Goal: Information Seeking & Learning: Learn about a topic

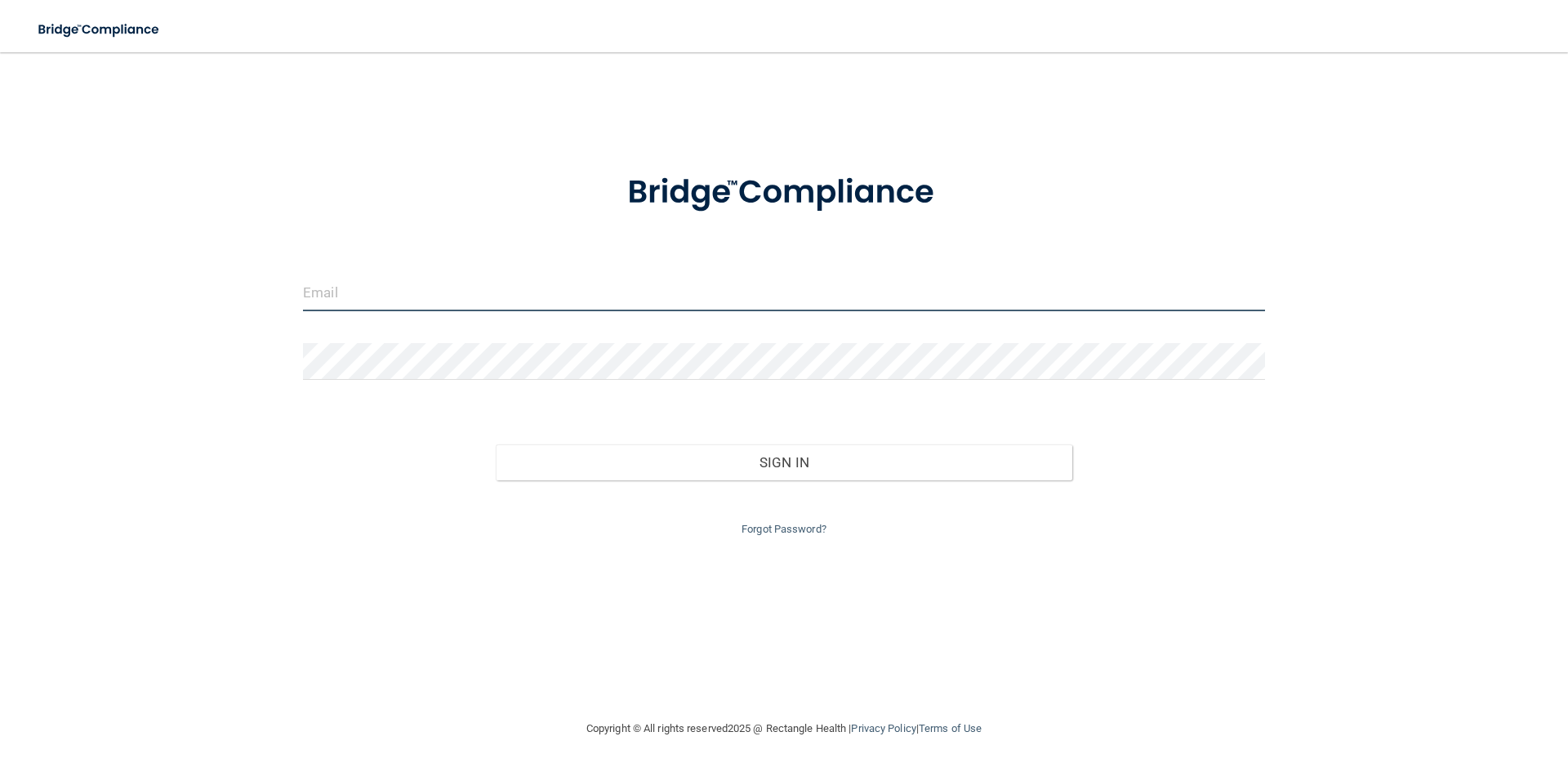
click at [433, 282] on input "email" at bounding box center [784, 292] width 962 height 37
type input "[EMAIL_ADDRESS][DOMAIN_NAME]"
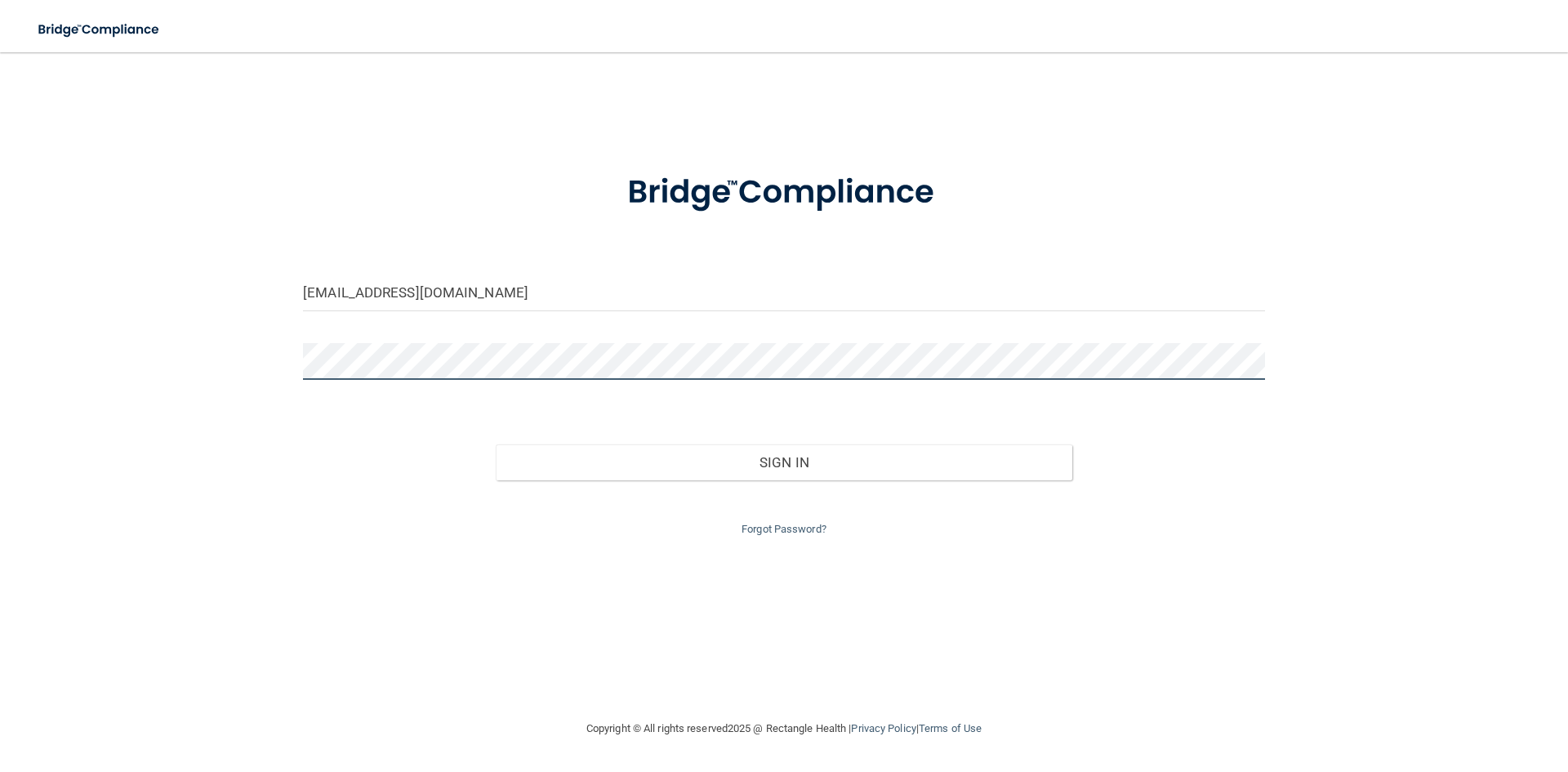
click at [496, 444] on button "Sign In" at bounding box center [784, 462] width 577 height 36
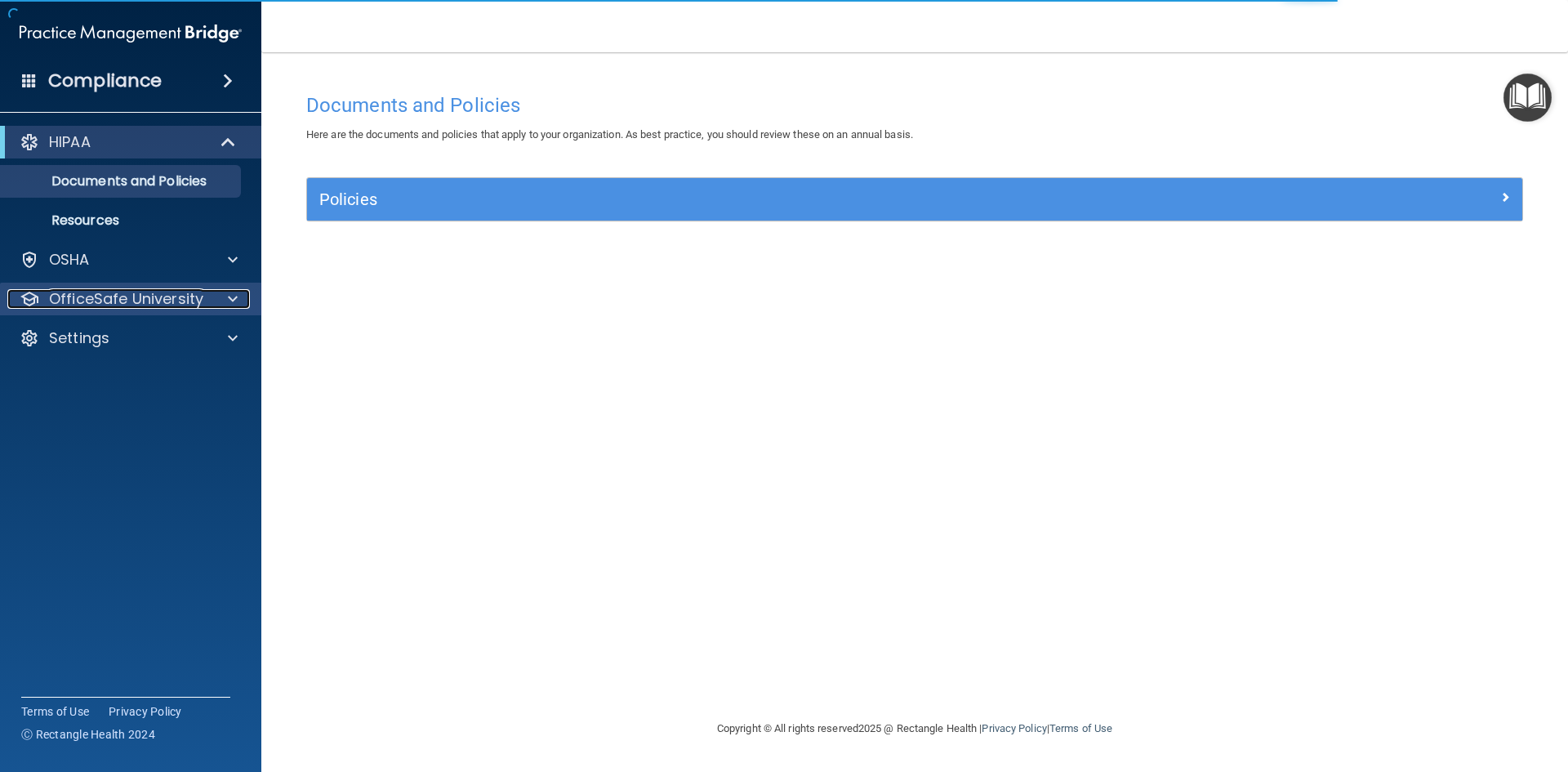
click at [222, 298] on div at bounding box center [230, 299] width 40 height 20
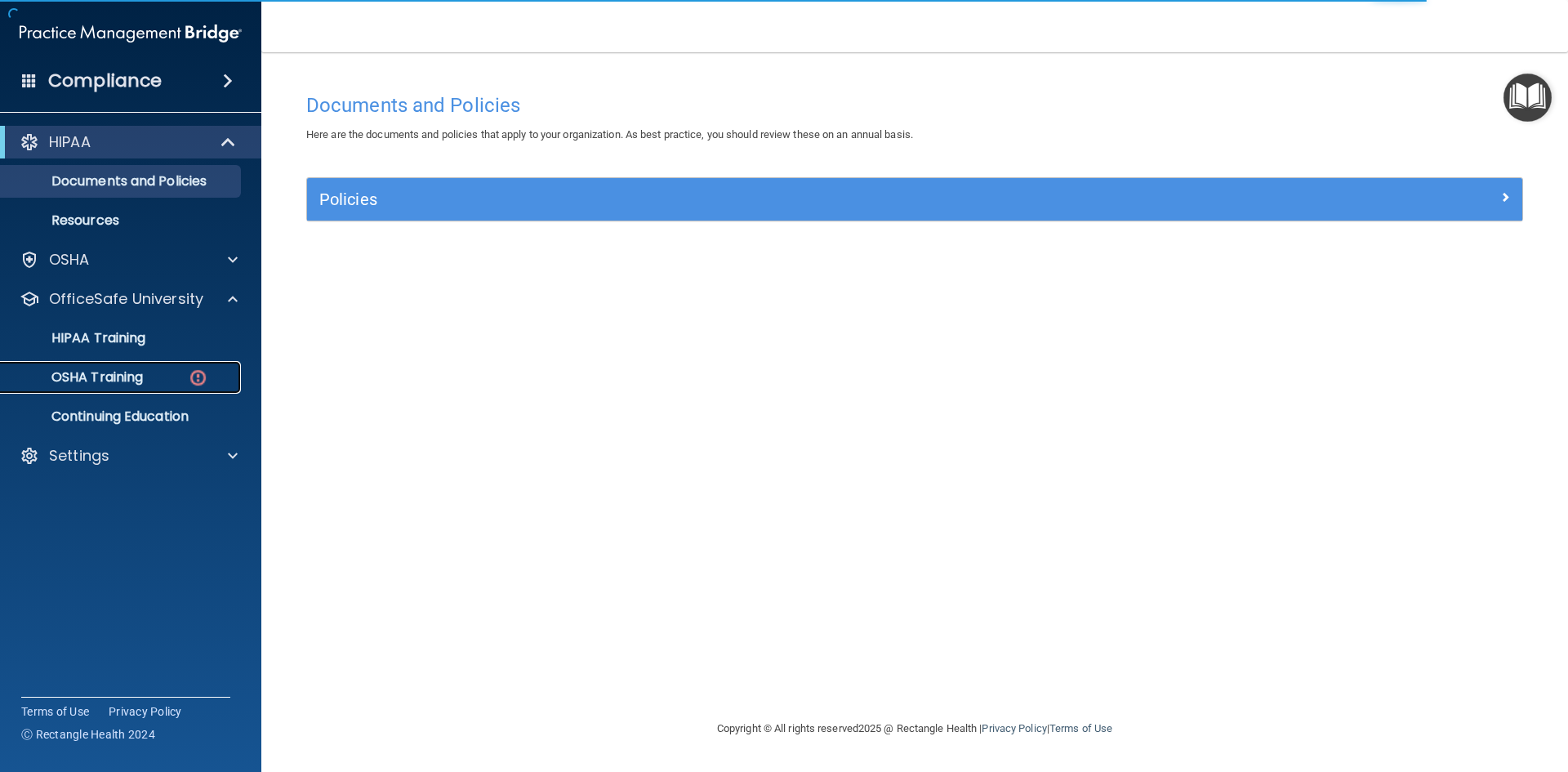
click at [157, 380] on div "OSHA Training" at bounding box center [121, 377] width 223 height 16
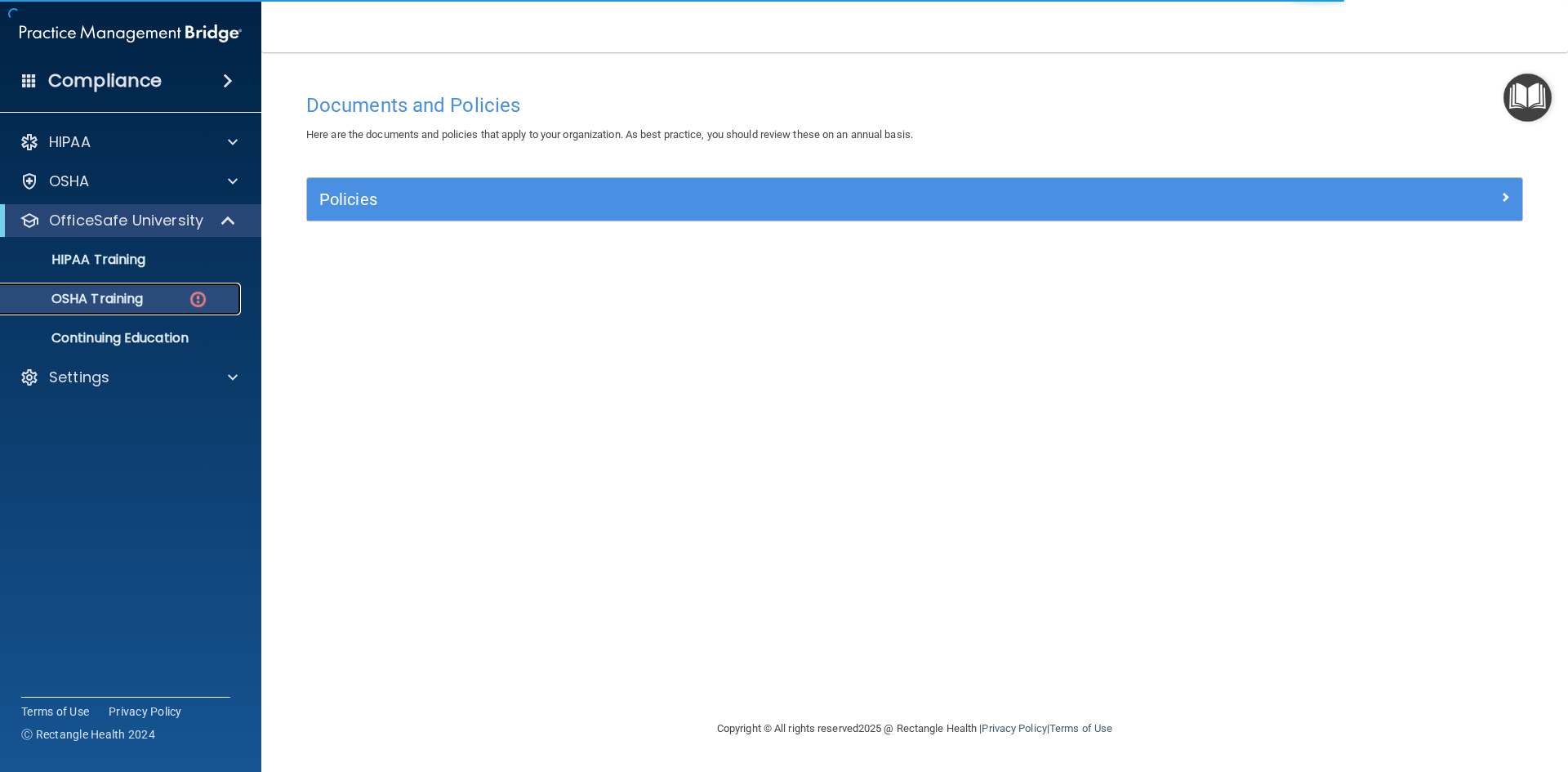
click at [205, 300] on img at bounding box center [198, 300] width 21 height 21
click at [105, 291] on p "OSHA Training" at bounding box center [76, 299] width 132 height 16
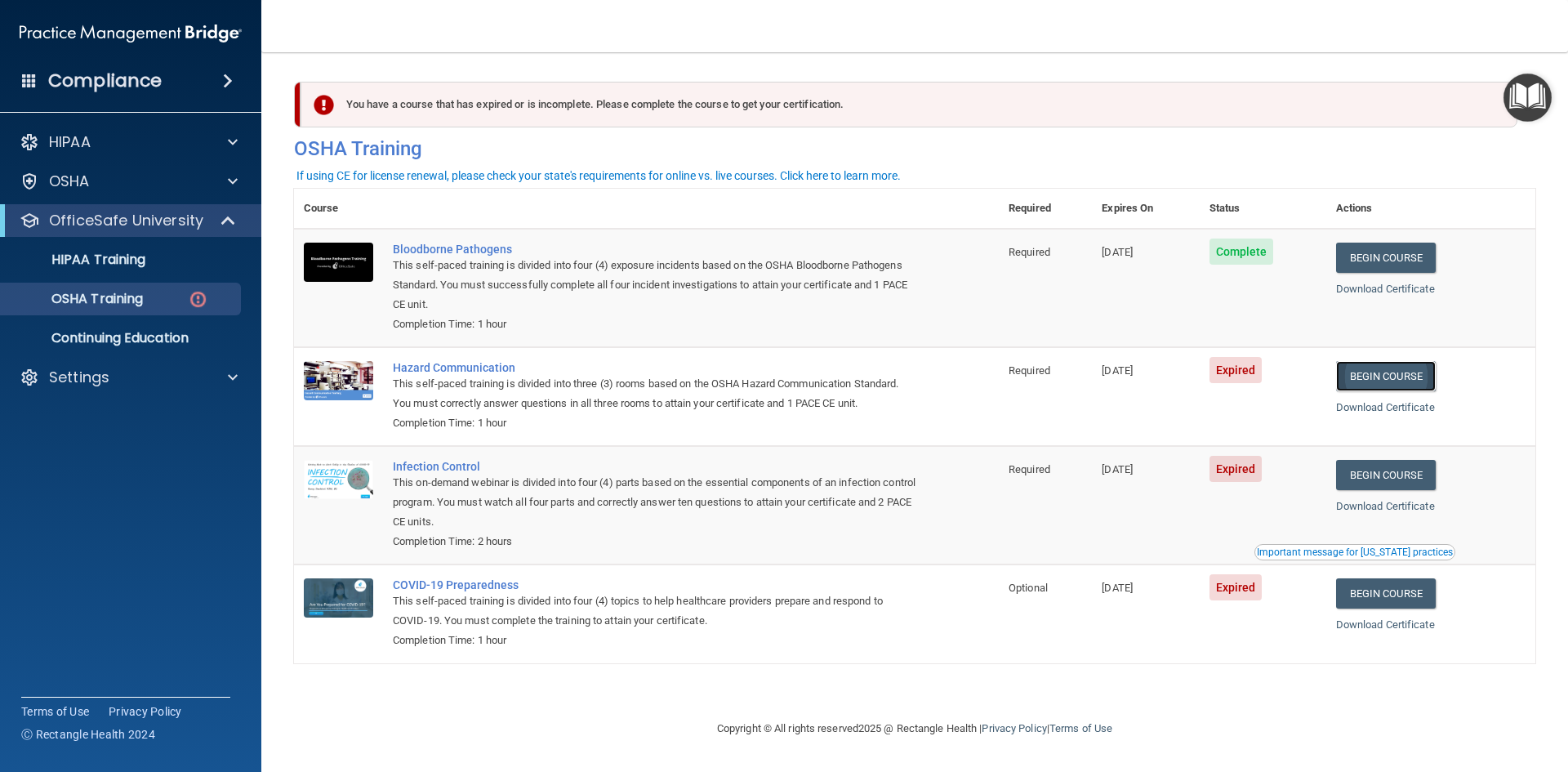
click at [1380, 375] on link "Begin Course" at bounding box center [1386, 376] width 100 height 30
